Goal: Task Accomplishment & Management: Complete application form

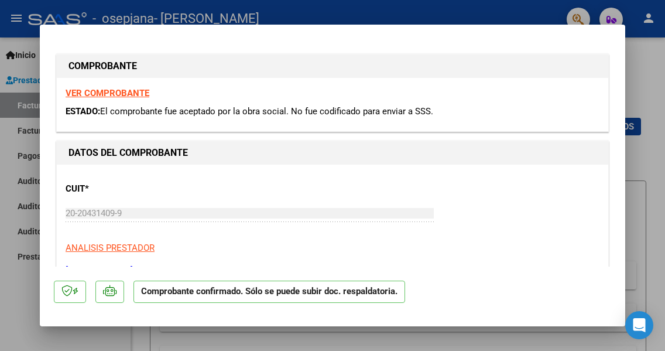
scroll to position [293, 0]
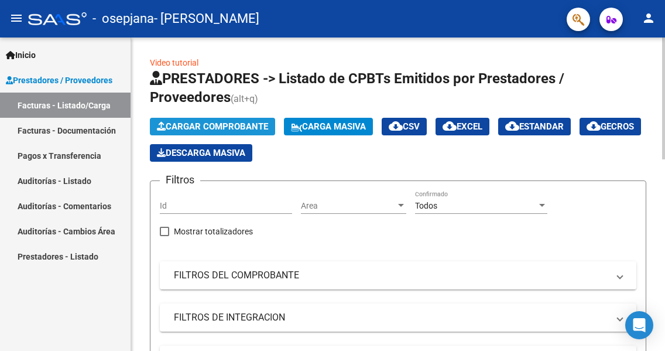
click at [218, 124] on span "Cargar Comprobante" at bounding box center [212, 126] width 111 height 11
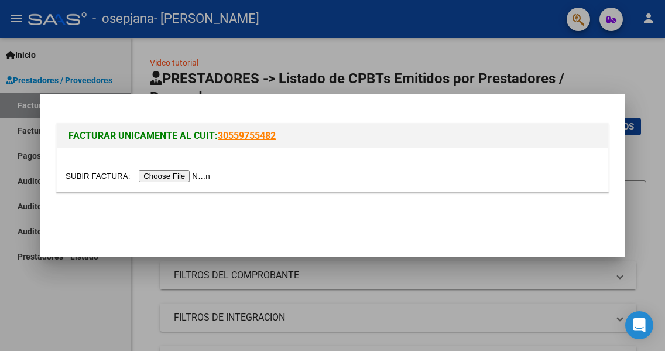
click at [174, 175] on input "file" at bounding box center [140, 176] width 148 height 12
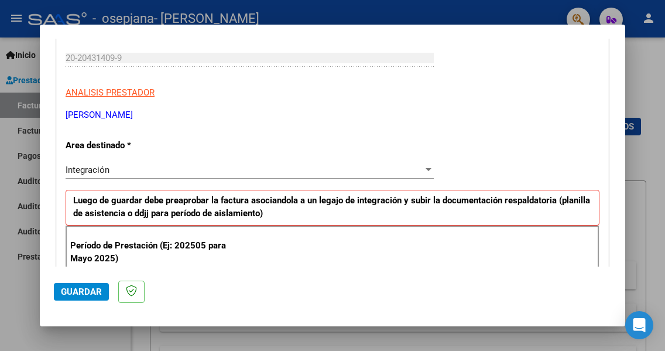
scroll to position [234, 0]
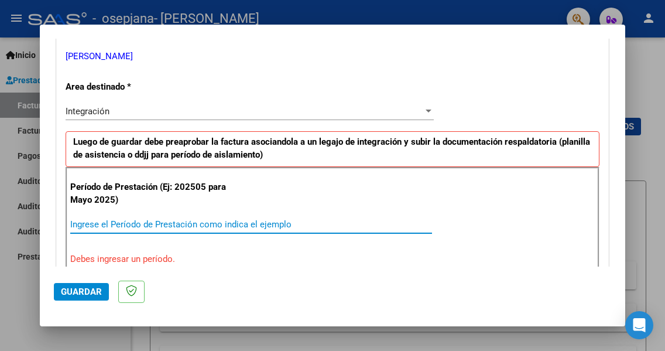
click at [97, 224] on input "Ingrese el Período de Prestación como indica el ejemplo" at bounding box center [251, 224] width 362 height 11
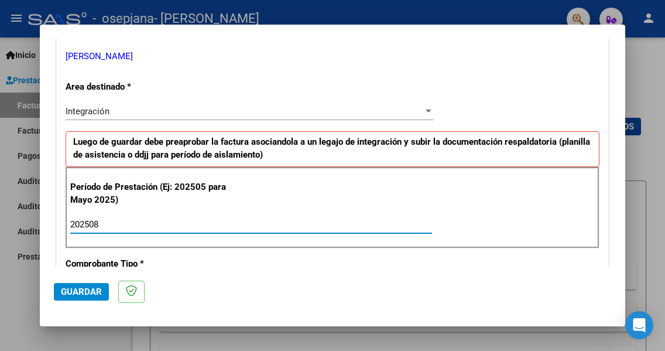
type input "202508"
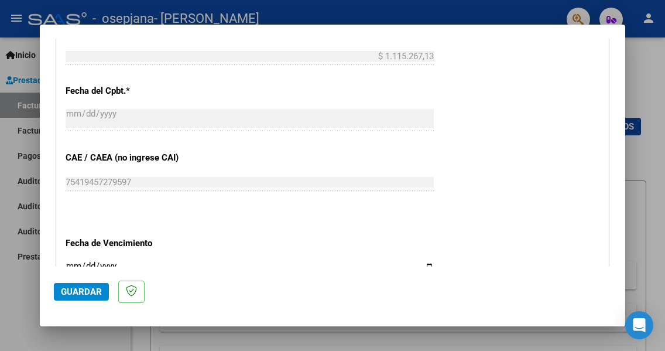
scroll to position [703, 0]
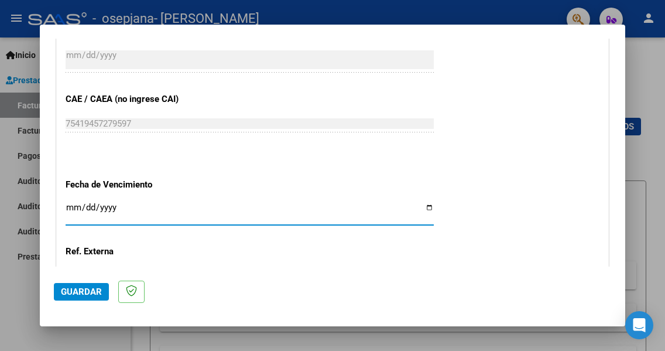
click at [422, 207] on input "Ingresar la fecha" at bounding box center [250, 212] width 368 height 19
type input "2025-10-10"
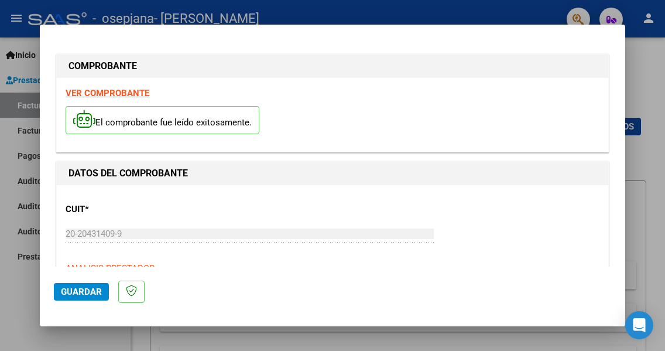
scroll to position [117, 0]
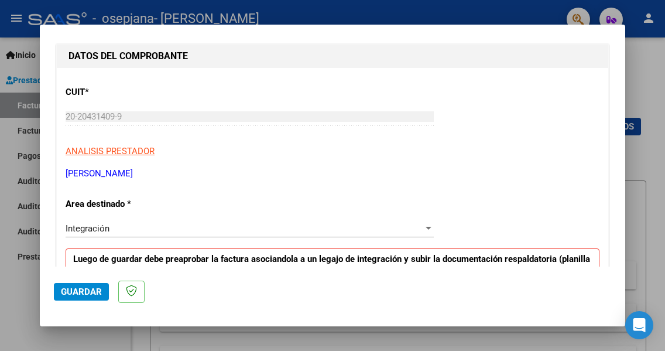
click at [76, 290] on span "Guardar" at bounding box center [81, 291] width 41 height 11
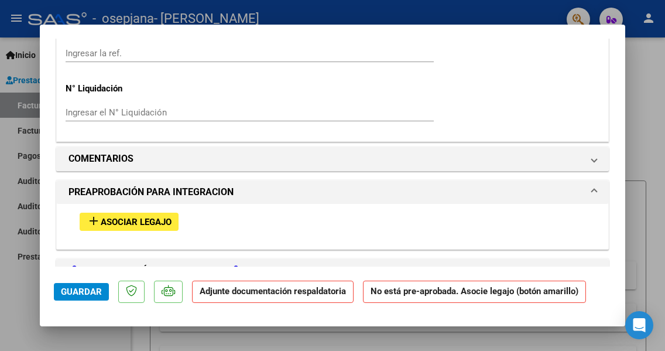
scroll to position [995, 0]
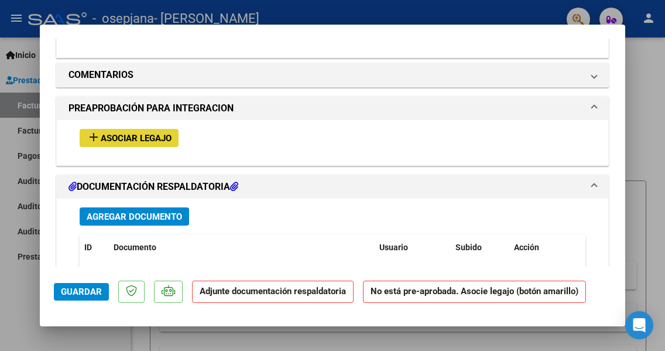
click at [124, 138] on span "Asociar Legajo" at bounding box center [136, 138] width 71 height 11
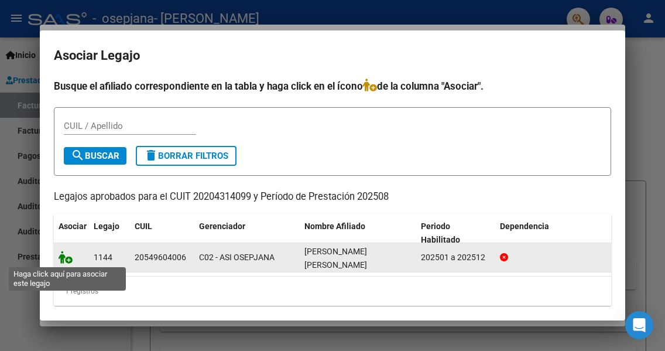
click at [66, 256] on icon at bounding box center [66, 257] width 14 height 13
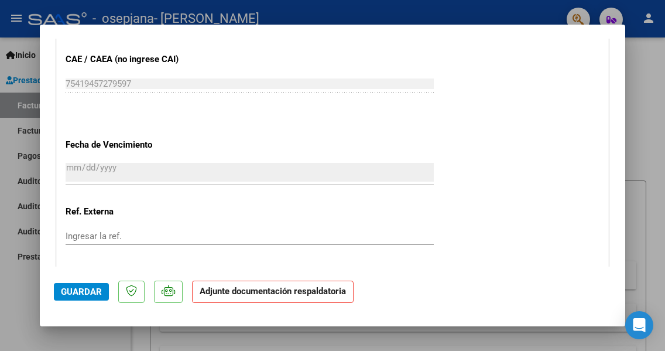
scroll to position [761, 0]
click at [78, 291] on span "Guardar" at bounding box center [81, 291] width 41 height 11
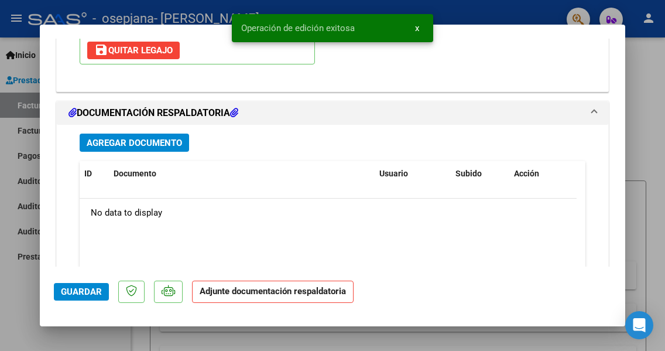
scroll to position [1346, 0]
